Goal: Task Accomplishment & Management: Complete application form

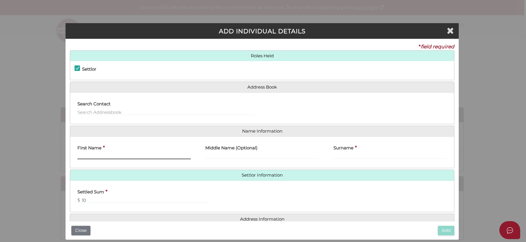
click at [90, 156] on input "First Name" at bounding box center [133, 156] width 113 height 6
type input "[PERSON_NAME]"
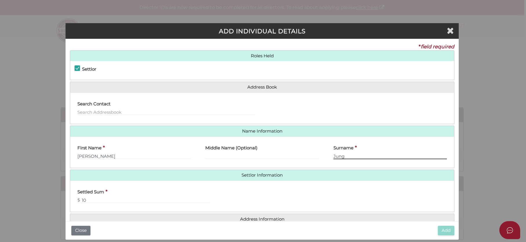
type input "Jung"
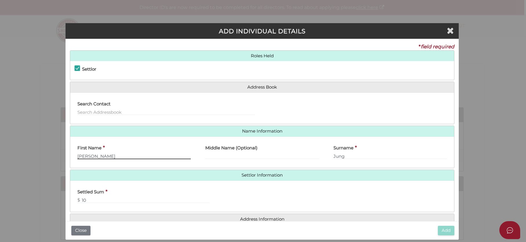
click at [104, 156] on input "[PERSON_NAME]" at bounding box center [133, 156] width 113 height 6
drag, startPoint x: 105, startPoint y: 156, endPoint x: 49, endPoint y: 156, distance: 55.9
click at [49, 156] on div "ADD INDIVIDUAL DETAILS * field required Roles Held Settlor Trustee Principal Be…" at bounding box center [263, 121] width 526 height 242
type input "[PERSON_NAME]"
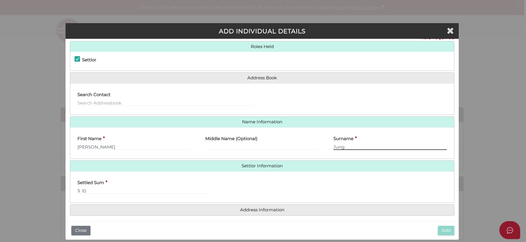
scroll to position [13, 0]
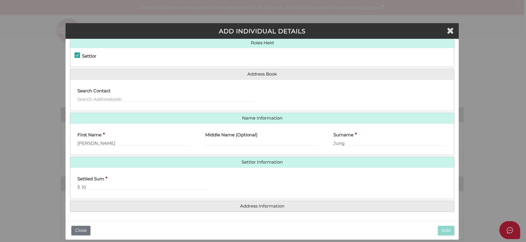
click at [296, 232] on div "Add Close" at bounding box center [261, 230] width 393 height 19
click at [283, 220] on div "* field required Roles Held Settlor Trustee Principal Beneficiary Appointor Add…" at bounding box center [261, 130] width 393 height 183
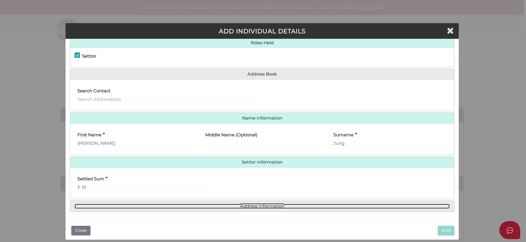
click at [280, 204] on link "Address Information" at bounding box center [261, 206] width 375 height 5
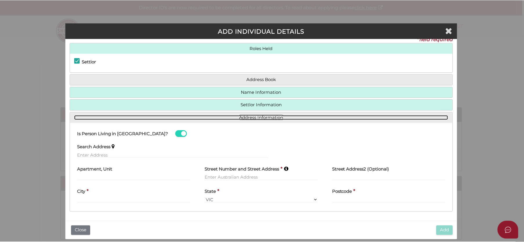
scroll to position [8, 0]
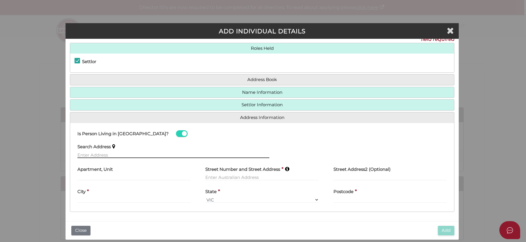
click at [117, 157] on input "text" at bounding box center [173, 155] width 192 height 6
click at [118, 153] on input "text" at bounding box center [173, 155] width 192 height 6
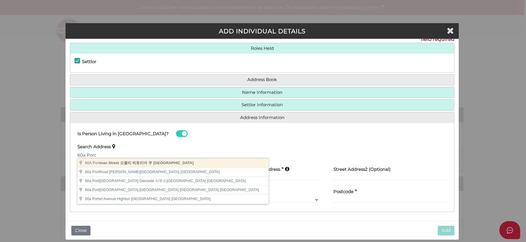
type input "[STREET_ADDRESS] 빅토리아 주 [GEOGRAPHIC_DATA]"
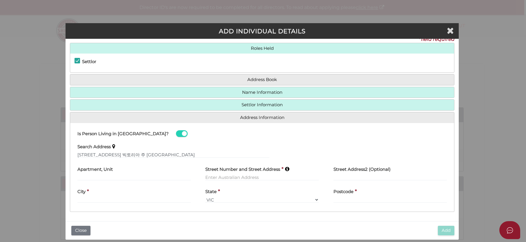
type input "[STREET_ADDRESS]"
type input "Oakleigh"
select select "VIC"
type input "3166"
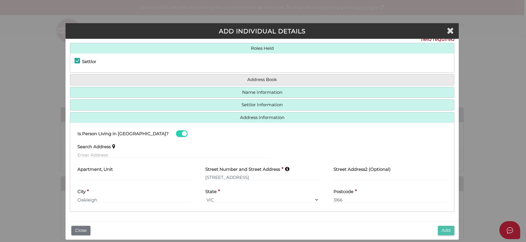
click at [448, 229] on button "Add" at bounding box center [446, 231] width 17 height 10
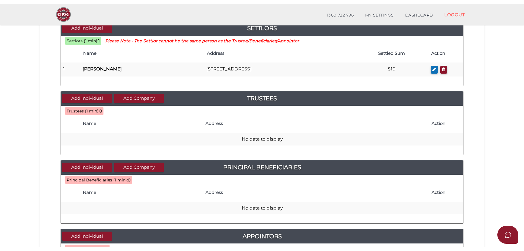
scroll to position [58, 0]
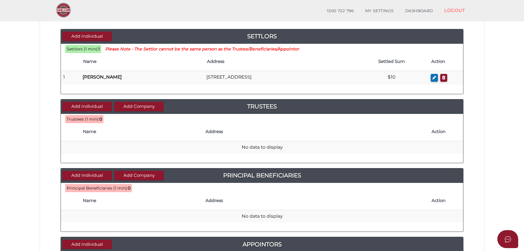
click at [143, 136] on th "Name" at bounding box center [141, 132] width 123 height 19
click at [93, 101] on div "Add Company Add Individual Trustees" at bounding box center [262, 106] width 402 height 14
click at [94, 106] on button "Add Individual" at bounding box center [87, 107] width 50 height 10
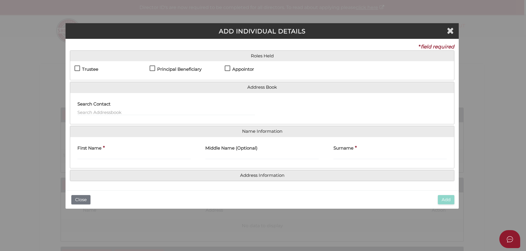
click at [78, 68] on label "Trustee" at bounding box center [86, 70] width 24 height 7
checkbox input "true"
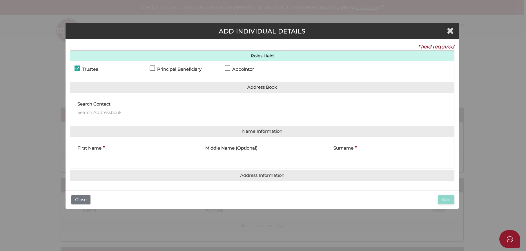
click at [226, 69] on label "Appointor" at bounding box center [239, 70] width 29 height 7
checkbox input "true"
click at [153, 69] on label "Principal Beneficiary" at bounding box center [176, 70] width 52 height 7
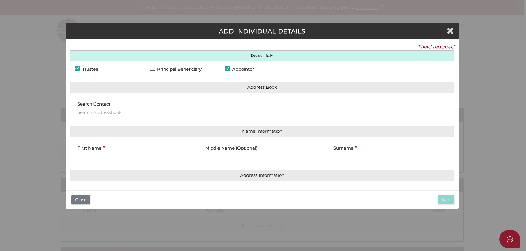
checkbox input "true"
click at [145, 153] on div "First Name *" at bounding box center [133, 150] width 113 height 18
click at [144, 156] on input "First Name" at bounding box center [133, 156] width 113 height 6
click at [124, 154] on input "First Name" at bounding box center [133, 156] width 113 height 6
paste input "JOONG HWA"
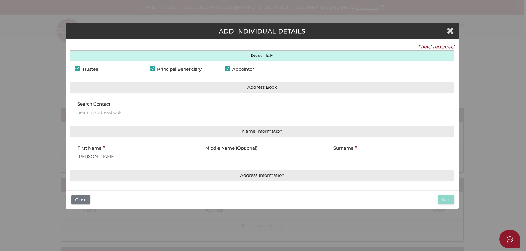
type input "JOONG HWA"
click at [343, 156] on input "Surname" at bounding box center [389, 156] width 113 height 6
click at [370, 155] on input "Surname" at bounding box center [389, 156] width 113 height 6
paste input "LEE"
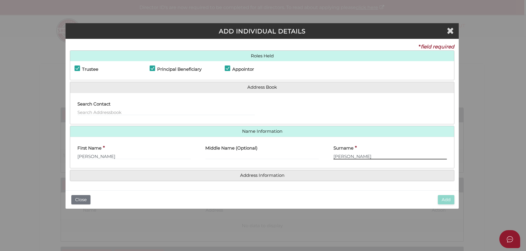
type input "LEE"
click at [136, 193] on div "Add Close" at bounding box center [261, 199] width 393 height 19
click at [95, 155] on input "JOONG HWA" at bounding box center [133, 156] width 113 height 6
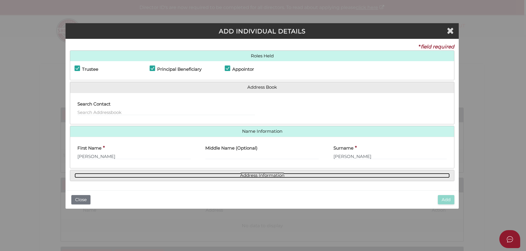
click at [260, 175] on link "Address Information" at bounding box center [261, 175] width 375 height 5
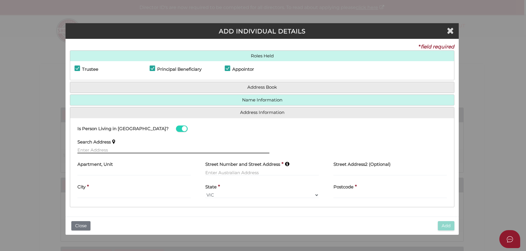
click at [115, 151] on input "text" at bounding box center [173, 150] width 192 height 6
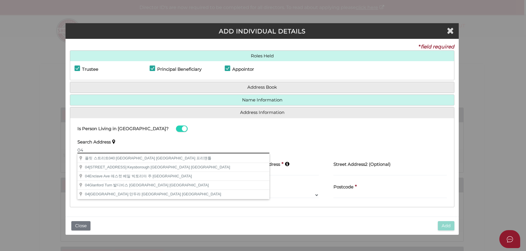
type input "0"
click at [122, 150] on input "17" at bounding box center [173, 150] width 192 height 6
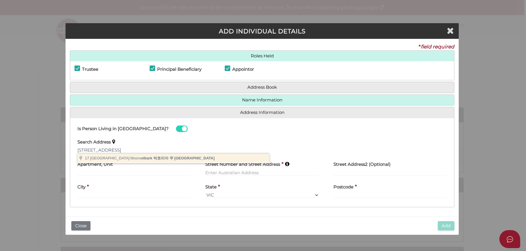
type input "17 Central Ave, Mooroolbark 빅토리아 주 오스트레일리아"
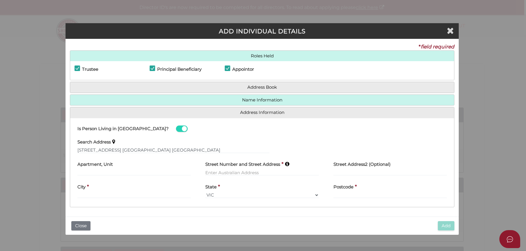
type input "17 Central Avenue"
type input "Mooroolbark"
select select "VIC"
type input "3138"
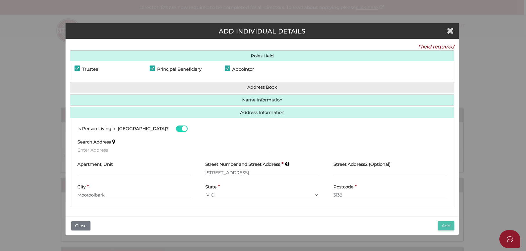
click at [442, 226] on button "Add" at bounding box center [446, 226] width 17 height 10
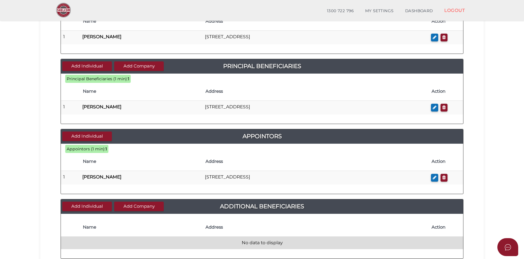
scroll to position [179, 0]
